Goal: Browse casually: Explore the website without a specific task or goal

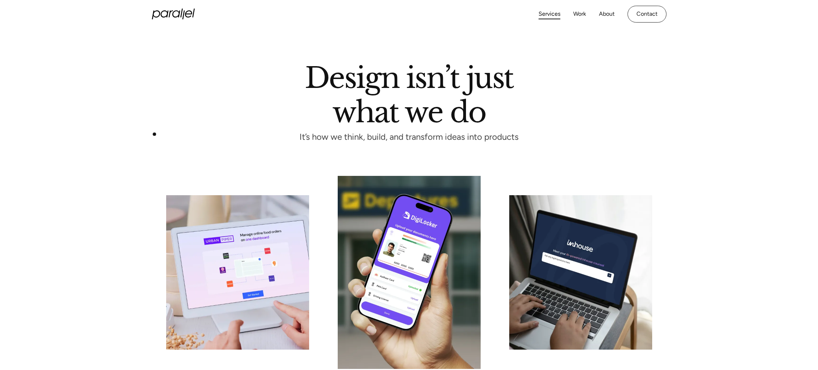
click at [155, 133] on div "Design isn’t just what we do It’s how we think, build, and transform ideas into…" at bounding box center [409, 102] width 818 height 76
click at [172, 19] on icon "home" at bounding box center [173, 14] width 43 height 11
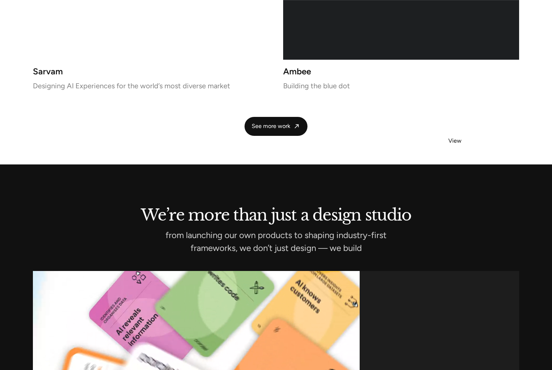
scroll to position [1946, 0]
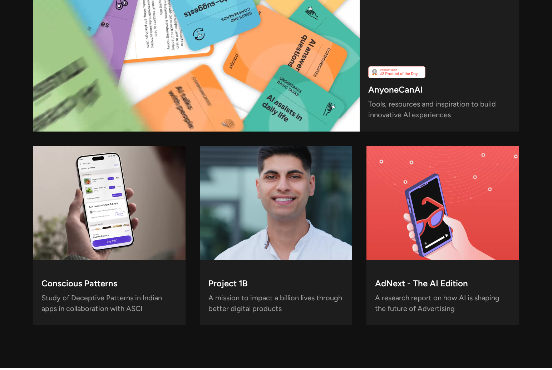
click at [362, 138] on div "AnyoneCanAI Tools, resources and inspiration to build innovative AI experiences…" at bounding box center [276, 136] width 486 height 380
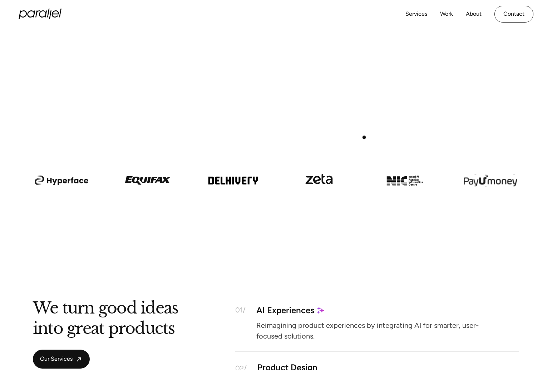
scroll to position [0, 0]
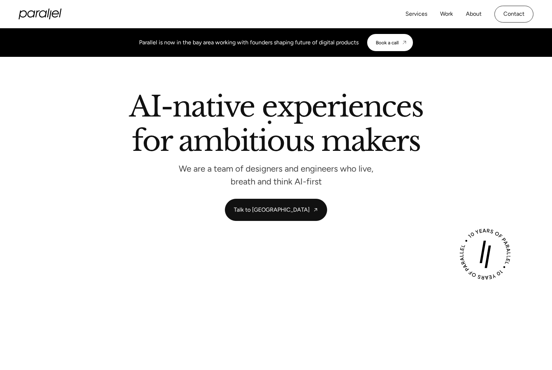
click at [268, 121] on h2 "AI-native experiences for ambitious makers" at bounding box center [275, 125] width 407 height 65
click at [90, 121] on h2 "AI-native experiences for ambitious makers" at bounding box center [275, 125] width 407 height 65
